Goal: Task Accomplishment & Management: Manage account settings

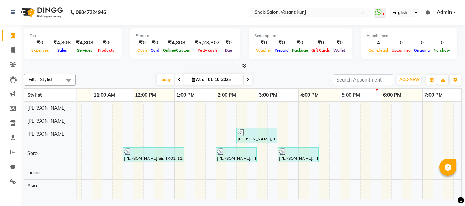
scroll to position [0, 95]
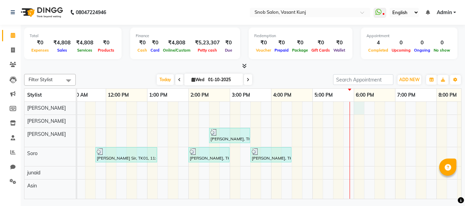
click at [359, 109] on div "[PERSON_NAME], TK02, 02:30 PM-03:30 PM, Wax & Threading Hands And Legs [DEMOGRA…" at bounding box center [250, 150] width 537 height 97
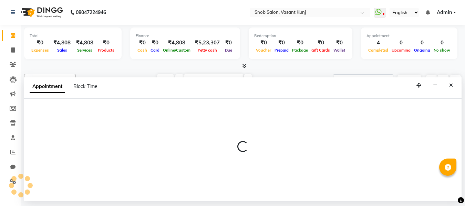
select select "60444"
select select "1080"
select select "tentative"
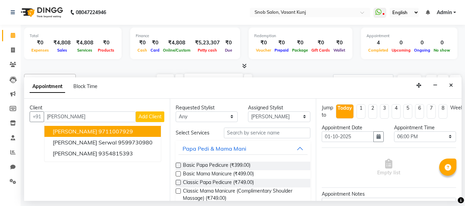
click at [98, 130] on ngb-highlight "9711007929" at bounding box center [115, 131] width 34 height 7
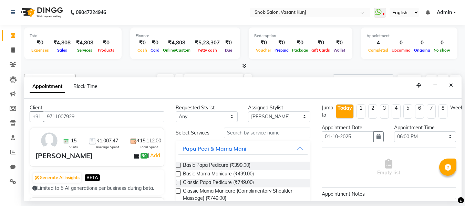
type input "9711007929"
click at [249, 134] on input "text" at bounding box center [267, 133] width 86 height 11
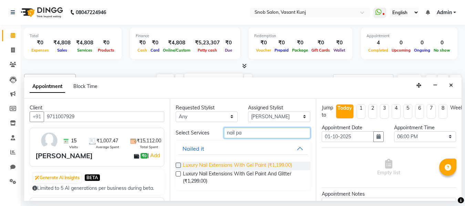
type input "nail pa"
click at [246, 164] on span "Luxury Nail Extensions With Gel Paint (₹1,199.00)" at bounding box center [237, 166] width 109 height 9
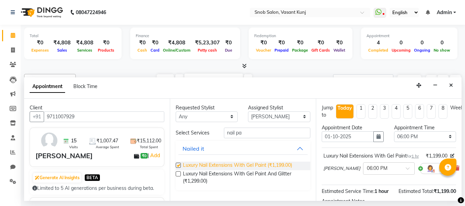
checkbox input "false"
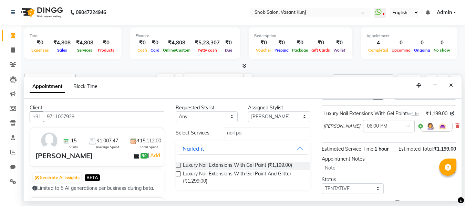
scroll to position [92, 0]
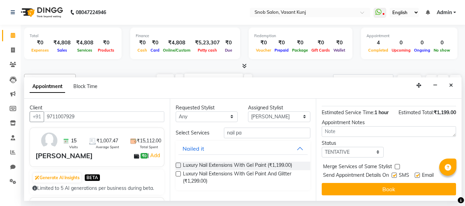
click at [371, 186] on button "Book" at bounding box center [388, 189] width 134 height 12
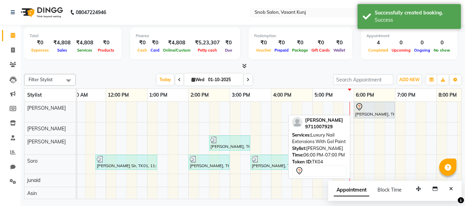
click at [383, 114] on div "[PERSON_NAME], TK04, 06:00 PM-07:00 PM, Luxury Nail Extensions With Gel Paint" at bounding box center [374, 110] width 40 height 14
select select "7"
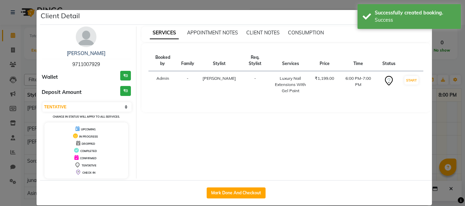
click at [445, 73] on ngb-modal-window "Client Detail [PERSON_NAME] 9711007929 Wallet ₹0 Deposit Amount ₹0 Select IN SE…" at bounding box center [232, 103] width 465 height 206
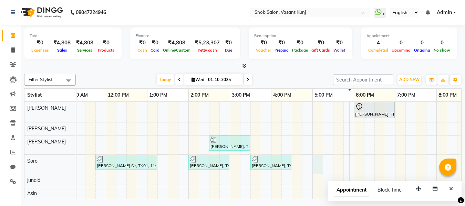
click at [315, 160] on div "[PERSON_NAME], TK04, 06:00 PM-07:00 PM, Luxury Nail Extensions With Gel Paint […" at bounding box center [250, 151] width 537 height 98
select select "78277"
select select "tentative"
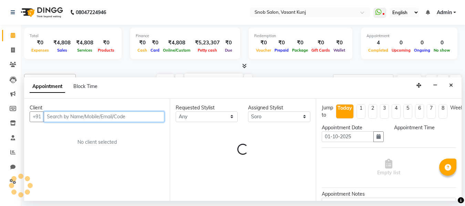
select select "1020"
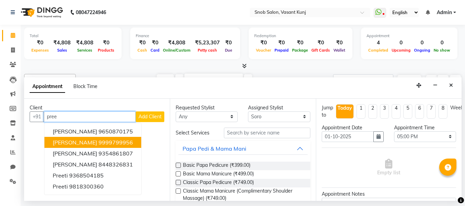
click at [98, 141] on ngb-highlight "9999799956" at bounding box center [115, 142] width 34 height 7
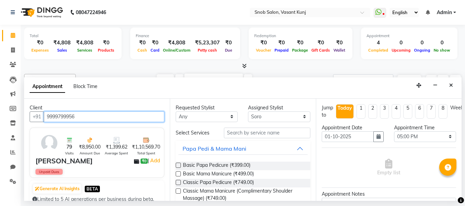
type input "9999799956"
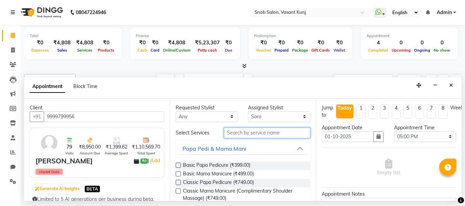
click at [292, 132] on input "text" at bounding box center [267, 133] width 86 height 11
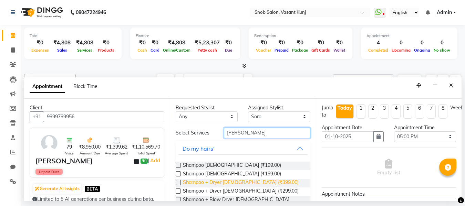
type input "[PERSON_NAME]"
click at [259, 184] on span "Shampoo + Dryer [DEMOGRAPHIC_DATA] (₹399.00)" at bounding box center [241, 183] width 116 height 9
checkbox input "false"
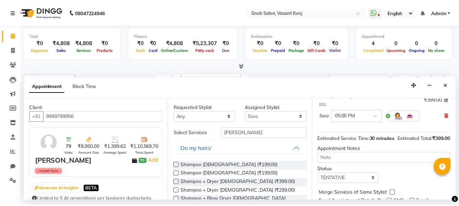
scroll to position [91, 0]
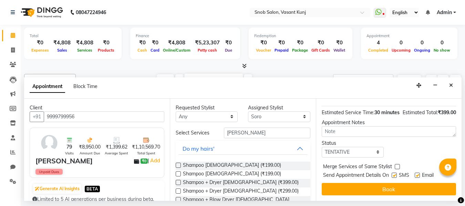
click at [388, 183] on button "Book" at bounding box center [388, 189] width 134 height 12
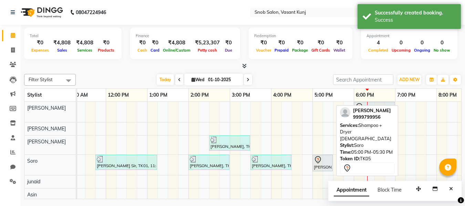
click at [318, 163] on icon at bounding box center [317, 159] width 6 height 7
select select "7"
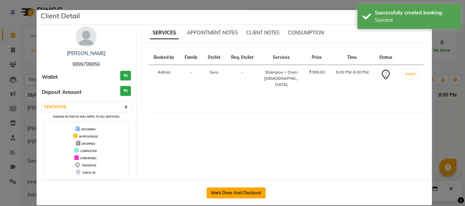
click at [249, 189] on button "Mark Done And Checkout" at bounding box center [235, 193] width 59 height 11
select select "7175"
select select "service"
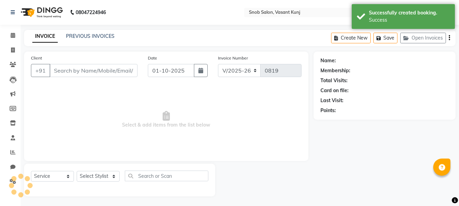
type input "9999799956"
select select "78277"
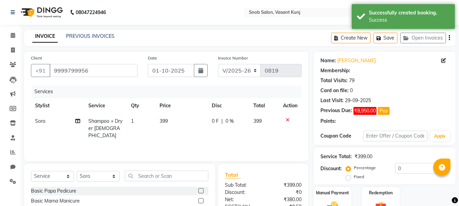
select select "1: Object"
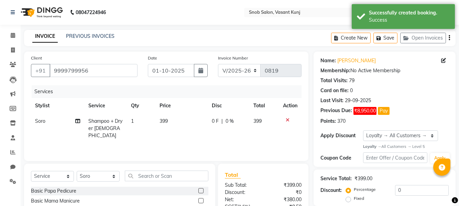
click at [176, 121] on td "399" at bounding box center [182, 129] width 52 height 30
select select "78277"
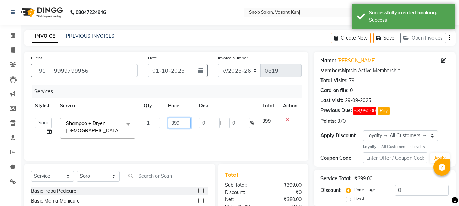
click at [184, 124] on input "399" at bounding box center [179, 123] width 23 height 11
type input "3"
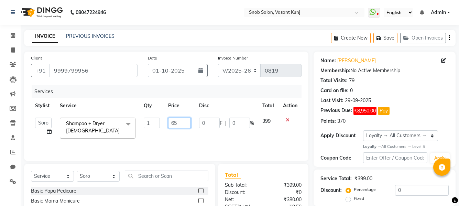
type input "650"
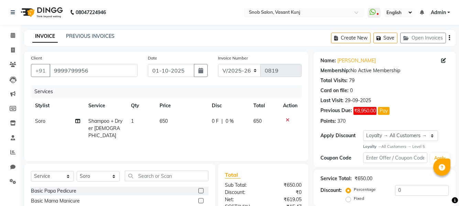
click at [239, 124] on div "0 F | 0 %" at bounding box center [228, 121] width 33 height 7
select select "78277"
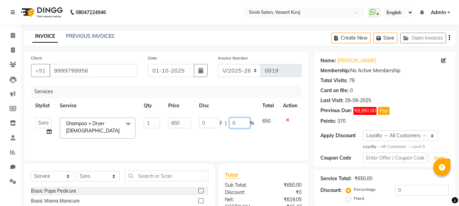
click at [239, 124] on input "0" at bounding box center [240, 123] width 21 height 11
type input "30"
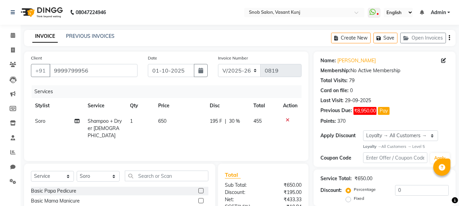
click at [256, 138] on div "Services Stylist Service Qty Price Disc Total Action Soro Shampoo + Dryer [DEMO…" at bounding box center [166, 119] width 271 height 69
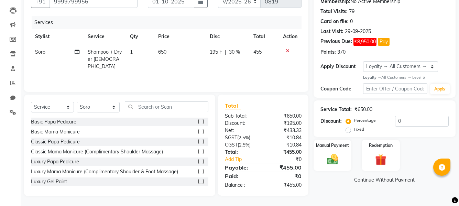
scroll to position [70, 0]
click at [334, 153] on img at bounding box center [332, 158] width 19 height 13
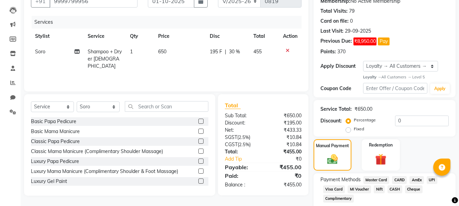
click at [360, 190] on span "MI Voucher" at bounding box center [359, 189] width 23 height 8
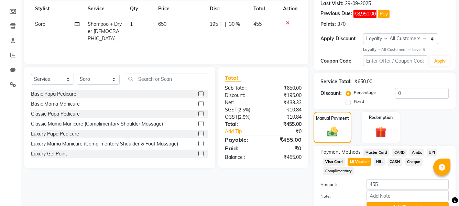
scroll to position [131, 0]
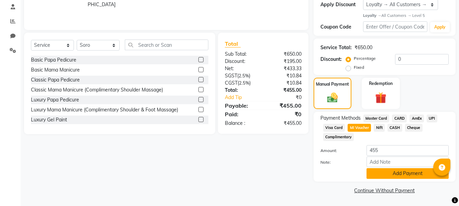
click at [380, 176] on button "Add Payment" at bounding box center [408, 173] width 82 height 11
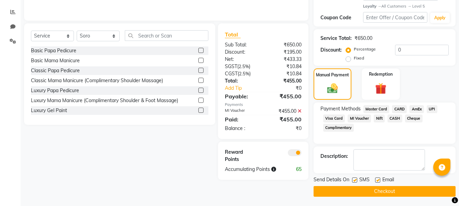
scroll to position [141, 0]
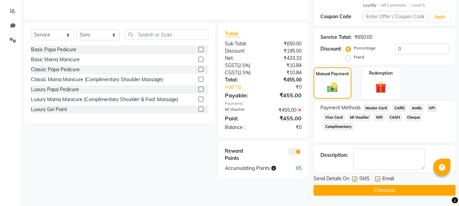
click at [356, 117] on span "MI Voucher" at bounding box center [359, 118] width 23 height 8
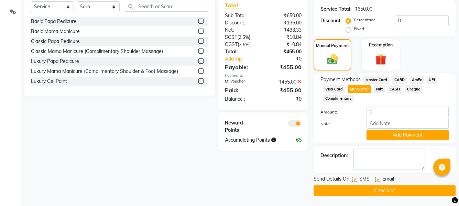
scroll to position [170, 0]
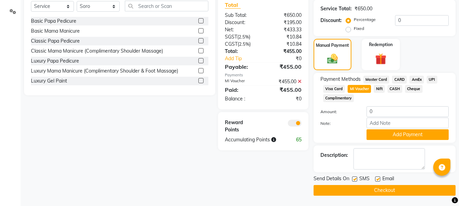
click at [369, 189] on button "Checkout" at bounding box center [385, 190] width 142 height 11
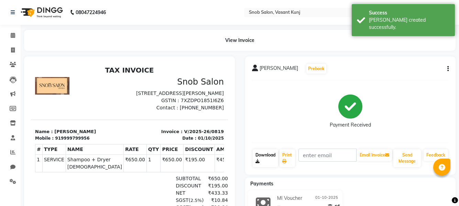
click at [266, 161] on link "Download" at bounding box center [265, 158] width 25 height 18
click at [11, 35] on icon at bounding box center [13, 35] width 4 height 5
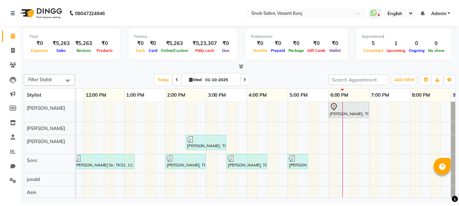
scroll to position [0, 153]
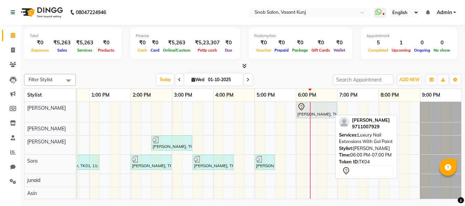
click at [307, 107] on div at bounding box center [316, 107] width 38 height 8
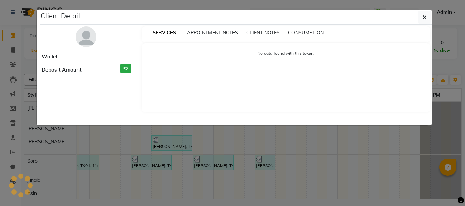
select select "7"
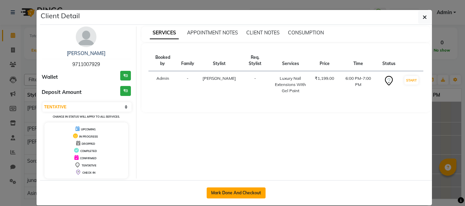
click at [229, 192] on button "Mark Done And Checkout" at bounding box center [235, 193] width 59 height 11
select select "service"
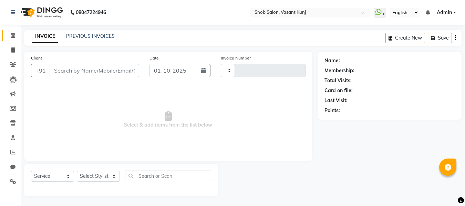
type input "0820"
select select "7175"
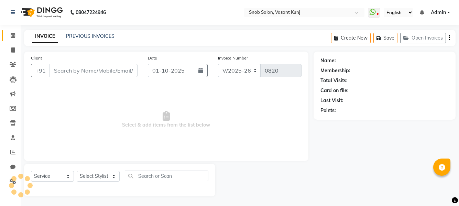
type input "9711007929"
select select "60444"
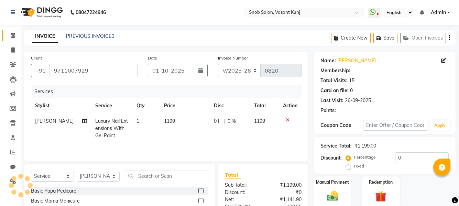
select select "1: Object"
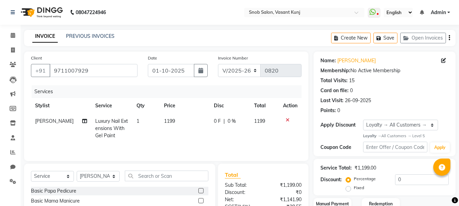
click at [170, 117] on td "1199" at bounding box center [185, 129] width 50 height 30
select select "60444"
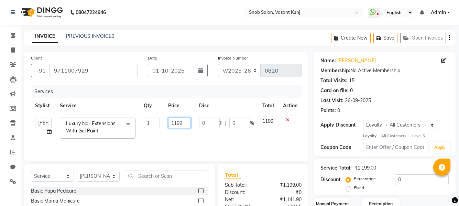
click at [184, 122] on input "1199" at bounding box center [179, 123] width 23 height 11
type input "100"
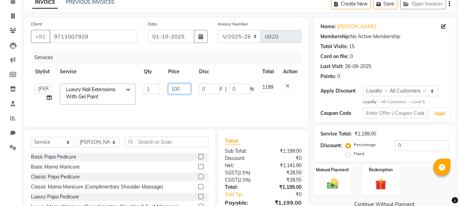
scroll to position [70, 0]
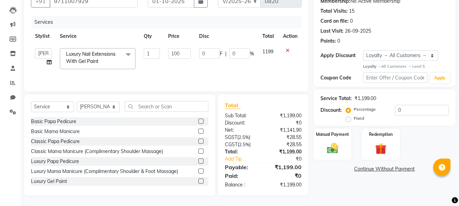
click at [257, 64] on tr "Asin junaid Kajal [PERSON_NAME] Priyanka [PERSON_NAME] [PERSON_NAME] Luxury Nai…" at bounding box center [166, 58] width 271 height 29
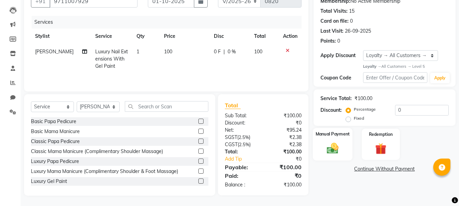
click at [343, 141] on div "Manual Payment" at bounding box center [333, 144] width 40 height 32
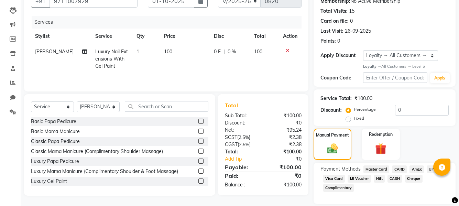
click at [397, 177] on span "CASH" at bounding box center [395, 179] width 15 height 8
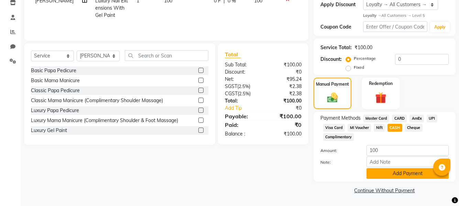
click at [392, 172] on button "Add Payment" at bounding box center [408, 173] width 82 height 11
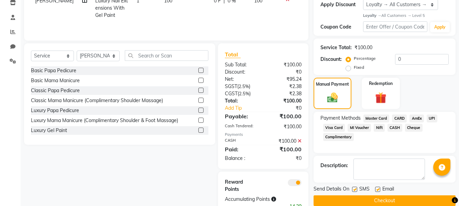
scroll to position [142, 0]
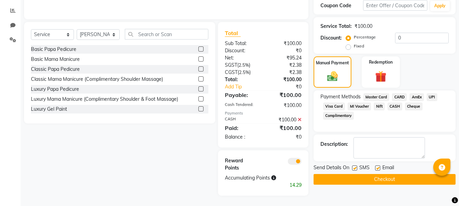
click at [378, 179] on button "Checkout" at bounding box center [385, 179] width 142 height 11
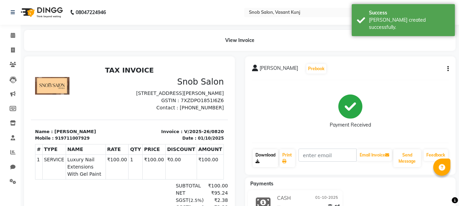
click at [274, 152] on link "Download" at bounding box center [265, 158] width 25 height 18
click at [11, 31] on link "Calendar" at bounding box center [10, 35] width 17 height 11
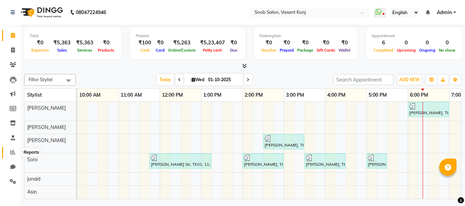
click at [11, 152] on icon at bounding box center [12, 152] width 5 height 5
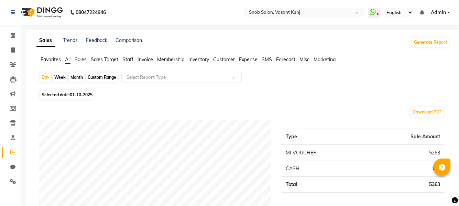
click at [80, 75] on div "Month" at bounding box center [77, 78] width 16 height 10
select select "10"
select select "2025"
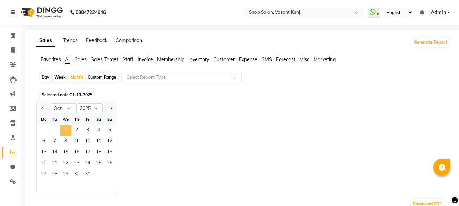
click at [66, 131] on span "1" at bounding box center [65, 130] width 11 height 11
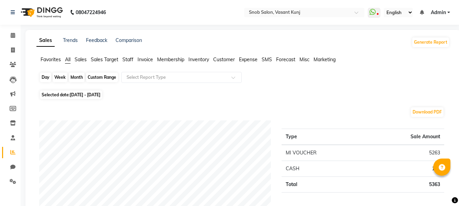
click at [76, 78] on div "Month" at bounding box center [77, 78] width 16 height 10
select select "10"
select select "2025"
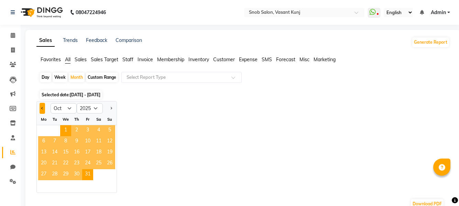
click at [43, 107] on button "Previous month" at bounding box center [43, 108] width 6 height 11
select select "9"
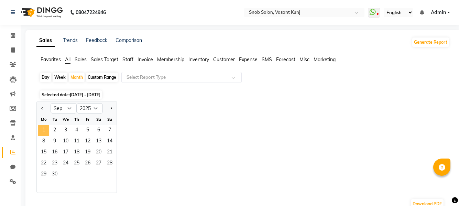
click at [42, 131] on span "1" at bounding box center [43, 130] width 11 height 11
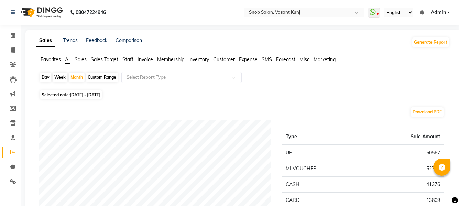
click at [46, 78] on div "Day" at bounding box center [45, 78] width 11 height 10
select select "9"
select select "2025"
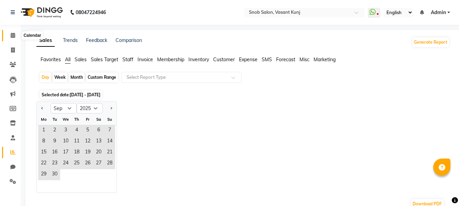
click at [15, 34] on icon at bounding box center [13, 35] width 4 height 5
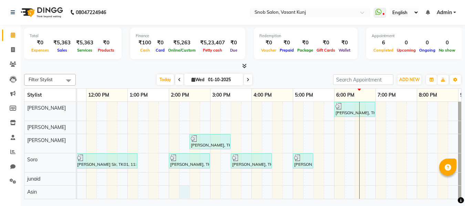
scroll to position [5, 0]
drag, startPoint x: 184, startPoint y: 192, endPoint x: 132, endPoint y: 192, distance: 51.6
click at [132, 192] on div "[PERSON_NAME], TK04, 06:00 PM-07:00 PM, Luxury Nail Extensions With Gel Paint […" at bounding box center [230, 150] width 537 height 97
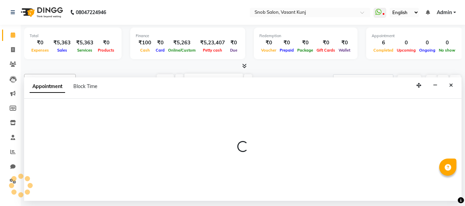
select select "85273"
select select "780"
select select "tentative"
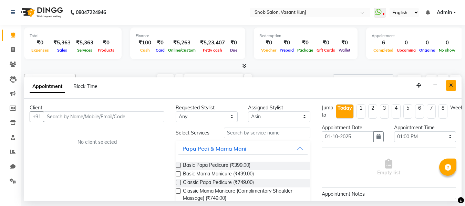
click at [448, 89] on button "Close" at bounding box center [451, 85] width 10 height 11
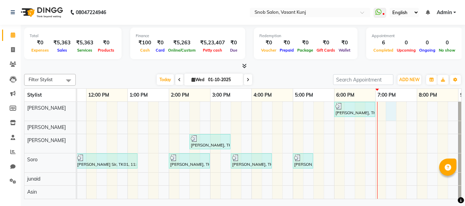
click at [387, 107] on div "[PERSON_NAME], TK04, 06:00 PM-07:00 PM, Luxury Nail Extensions With Gel Paint […" at bounding box center [230, 150] width 537 height 97
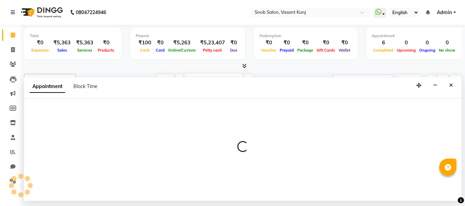
select select "60444"
select select "1155"
select select "tentative"
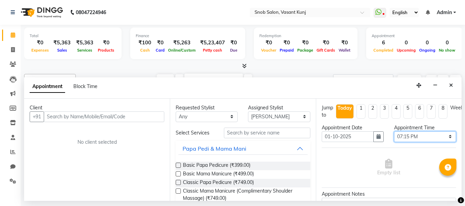
click at [407, 137] on select "Select 10:00 AM 10:15 AM 10:30 AM 10:45 AM 11:00 AM 11:15 AM 11:30 AM 11:45 AM …" at bounding box center [425, 136] width 62 height 11
select select "1140"
click at [394, 131] on select "Select 10:00 AM 10:15 AM 10:30 AM 10:45 AM 11:00 AM 11:15 AM 11:30 AM 11:45 AM …" at bounding box center [425, 136] width 62 height 11
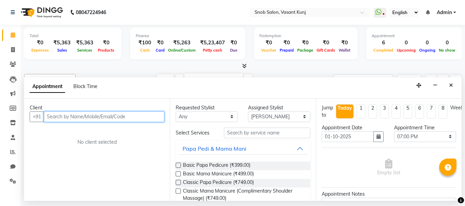
click at [73, 117] on input "text" at bounding box center [104, 116] width 120 height 11
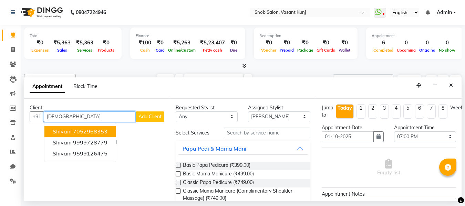
click at [93, 129] on ngb-highlight "7052968353" at bounding box center [90, 131] width 34 height 7
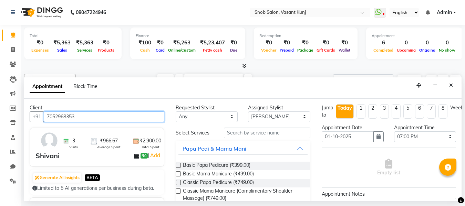
type input "7052968353"
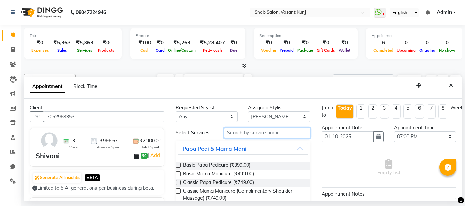
click at [238, 136] on input "text" at bounding box center [267, 133] width 86 height 11
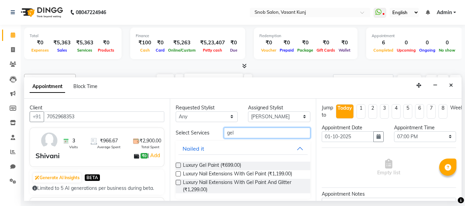
type input "gel"
click at [179, 163] on label at bounding box center [177, 165] width 5 height 5
click at [179, 164] on input "checkbox" at bounding box center [177, 166] width 4 height 4
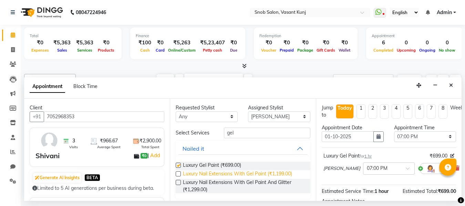
checkbox input "false"
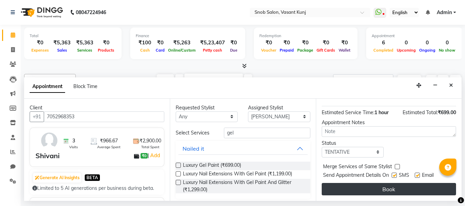
click at [367, 183] on button "Book" at bounding box center [388, 189] width 134 height 12
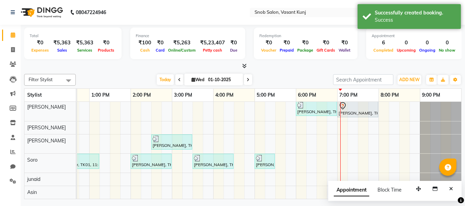
scroll to position [5, 158]
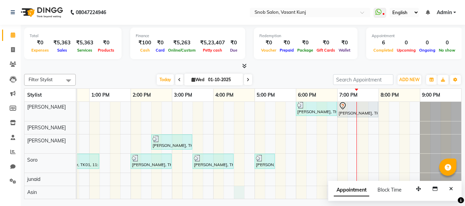
drag, startPoint x: 232, startPoint y: 182, endPoint x: 227, endPoint y: 181, distance: 4.7
click at [231, 182] on div "[PERSON_NAME], TK04, 06:00 PM-07:00 PM, Luxury Nail Extensions With Gel Paint […" at bounding box center [192, 150] width 537 height 98
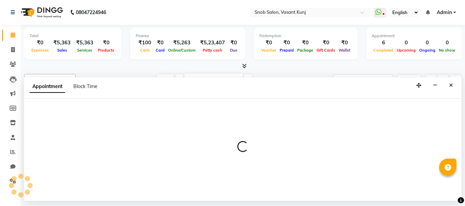
select select "85273"
select select "990"
select select "tentative"
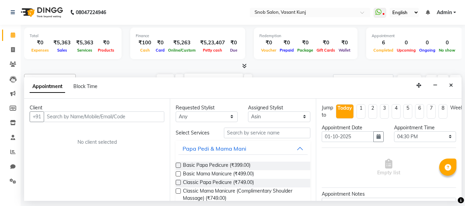
scroll to position [6, 158]
click at [450, 84] on icon "Close" at bounding box center [451, 85] width 4 height 5
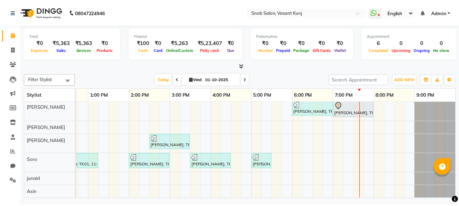
scroll to position [6, 0]
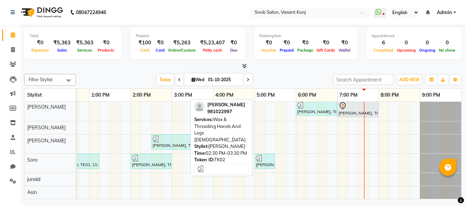
click at [168, 141] on div "[PERSON_NAME], TK02, 02:30 PM-03:30 PM, Wax & Threading Hands And Legs [DEMOGRA…" at bounding box center [172, 142] width 40 height 13
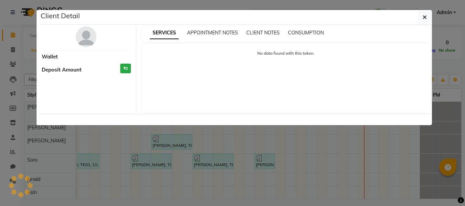
select select "3"
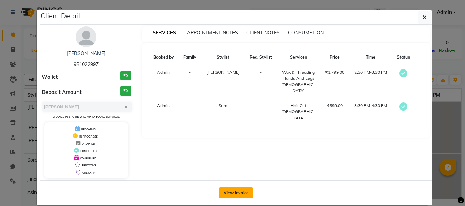
click at [233, 191] on button "View Invoice" at bounding box center [236, 193] width 34 height 11
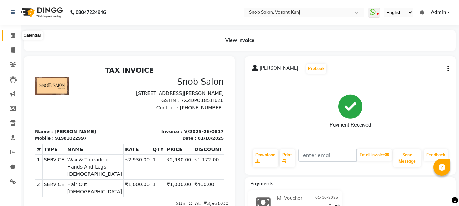
click at [14, 37] on icon at bounding box center [13, 35] width 4 height 5
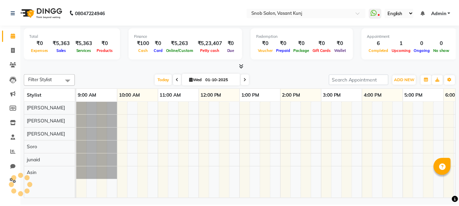
scroll to position [0, 153]
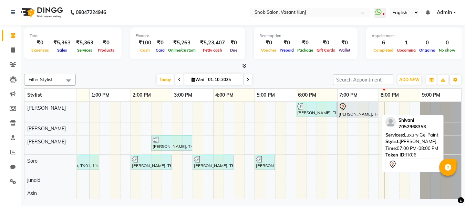
click at [368, 113] on div "[PERSON_NAME], TK06, 07:00 PM-08:00 PM, Luxury Gel Paint" at bounding box center [358, 110] width 40 height 14
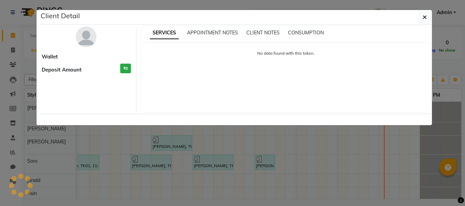
select select "7"
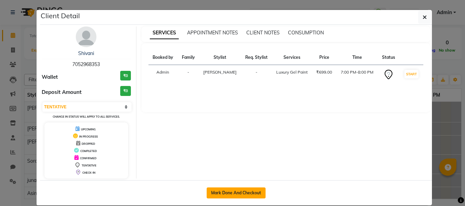
click at [230, 192] on button "Mark Done And Checkout" at bounding box center [235, 193] width 59 height 11
select select "7175"
select select "service"
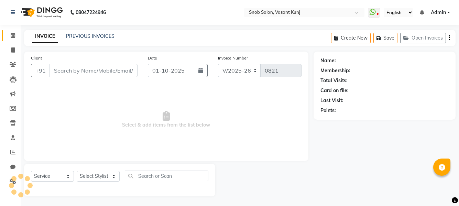
type input "7052968353"
select select "60444"
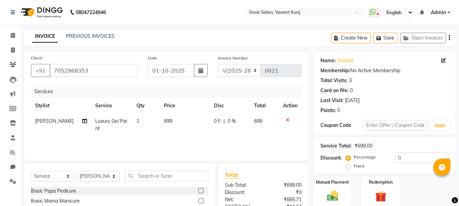
click at [177, 119] on td "699" at bounding box center [185, 125] width 50 height 23
select select "60444"
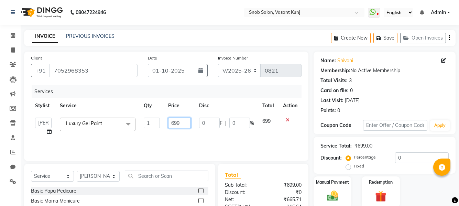
click at [182, 123] on input "699" at bounding box center [179, 123] width 23 height 11
type input "6"
type input "500"
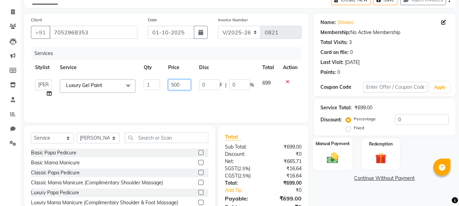
scroll to position [69, 0]
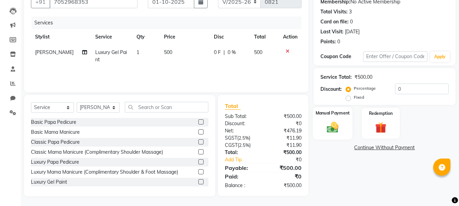
click at [322, 131] on div "Manual Payment" at bounding box center [333, 123] width 40 height 32
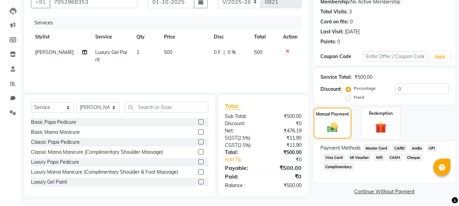
click at [431, 149] on span "UPI" at bounding box center [432, 148] width 11 height 8
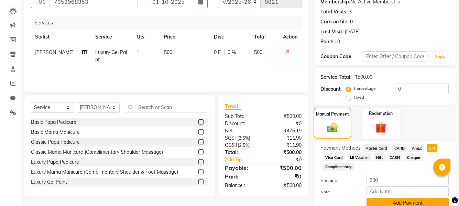
click at [404, 201] on button "Add Payment" at bounding box center [408, 203] width 82 height 11
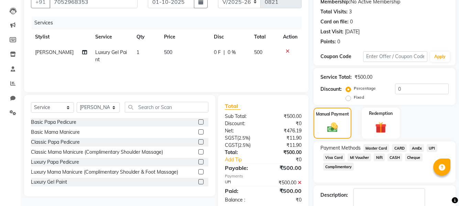
scroll to position [109, 0]
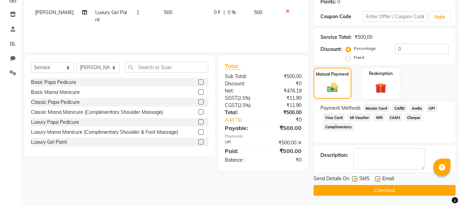
click at [391, 192] on button "Checkout" at bounding box center [385, 190] width 142 height 11
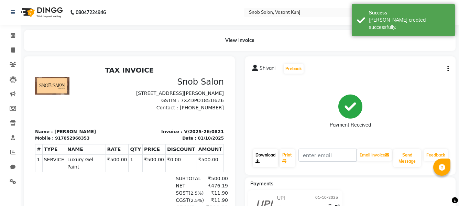
click at [266, 156] on link "Download" at bounding box center [265, 158] width 25 height 18
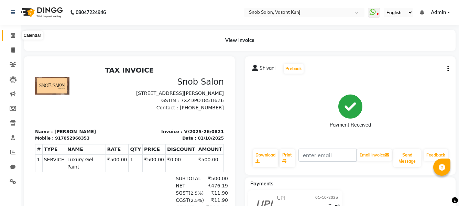
click at [12, 35] on icon at bounding box center [13, 35] width 4 height 5
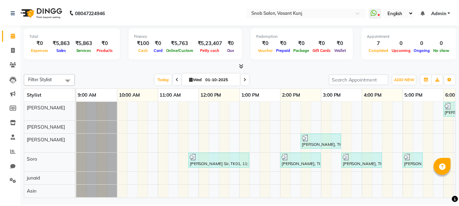
scroll to position [0, 153]
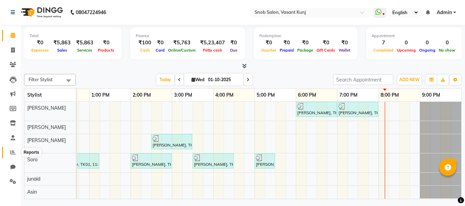
click at [13, 153] on icon at bounding box center [12, 152] width 5 height 5
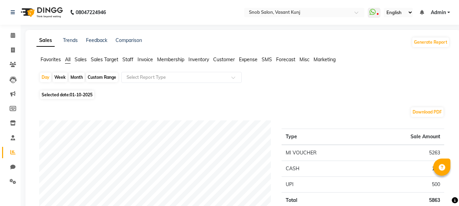
click at [78, 75] on div "Month" at bounding box center [77, 78] width 16 height 10
select select "10"
select select "2025"
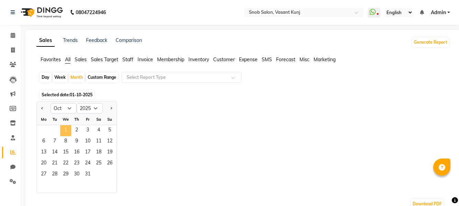
click at [67, 127] on span "1" at bounding box center [65, 130] width 11 height 11
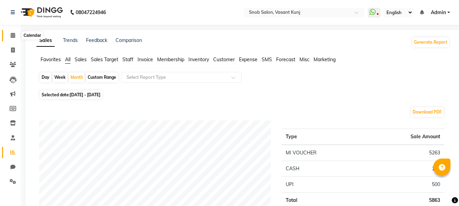
click at [12, 39] on span at bounding box center [13, 36] width 12 height 8
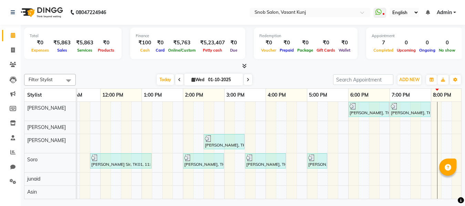
scroll to position [0, 153]
